Goal: Navigation & Orientation: Go to known website

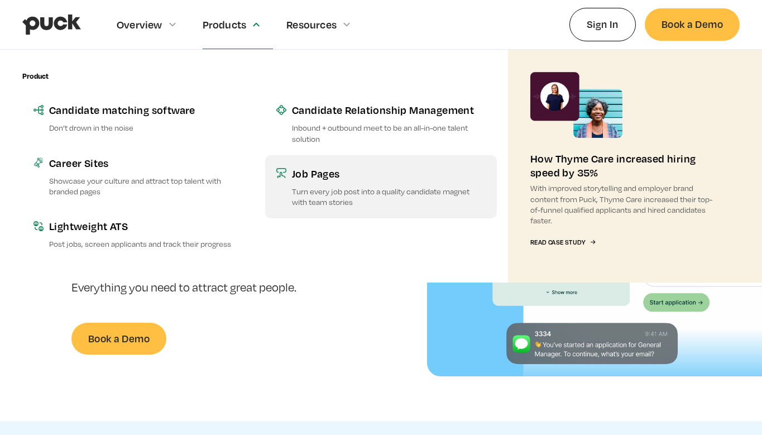
click at [333, 175] on div "Job Pages" at bounding box center [389, 173] width 194 height 14
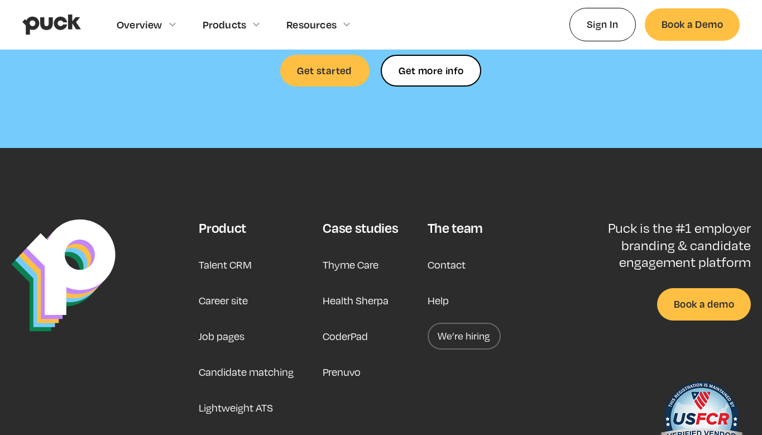
scroll to position [3427, 0]
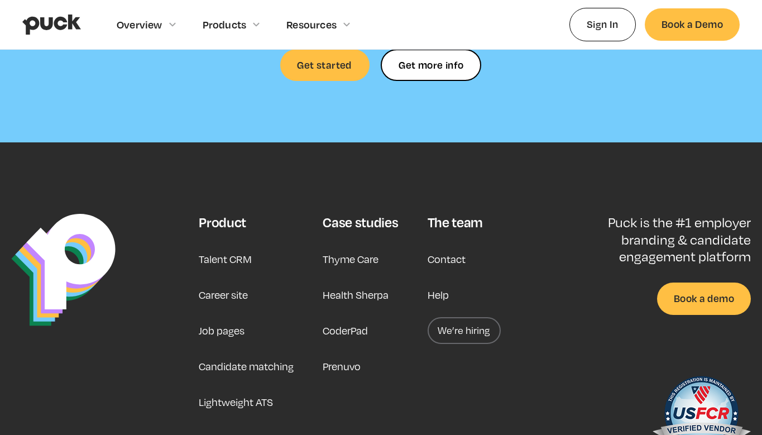
click at [225, 300] on link "Career site" at bounding box center [223, 294] width 49 height 27
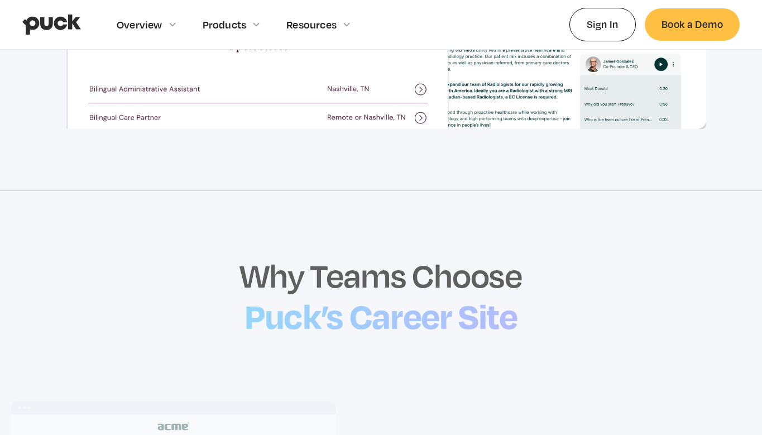
scroll to position [717, 0]
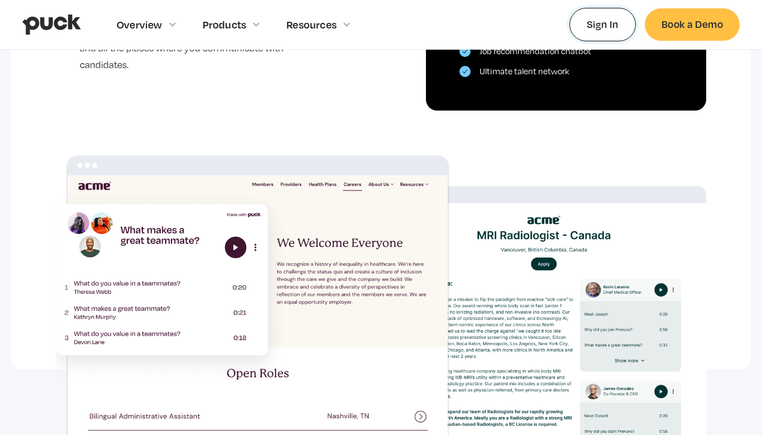
click at [614, 30] on link "Sign In" at bounding box center [602, 24] width 66 height 33
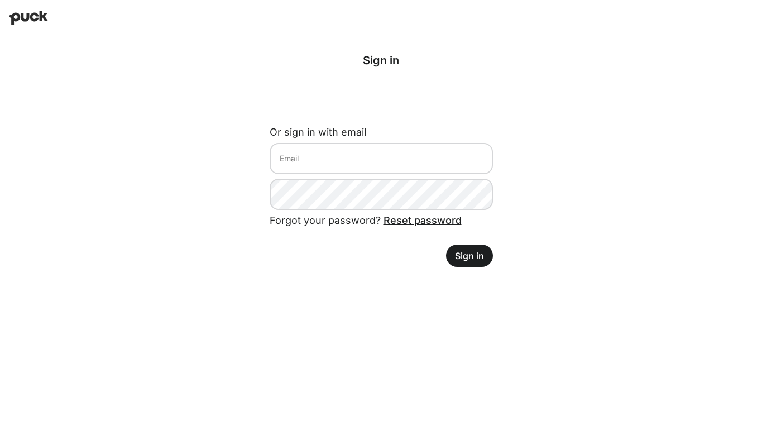
click at [39, 20] on img at bounding box center [28, 17] width 39 height 13
